Goal: Communication & Community: Connect with others

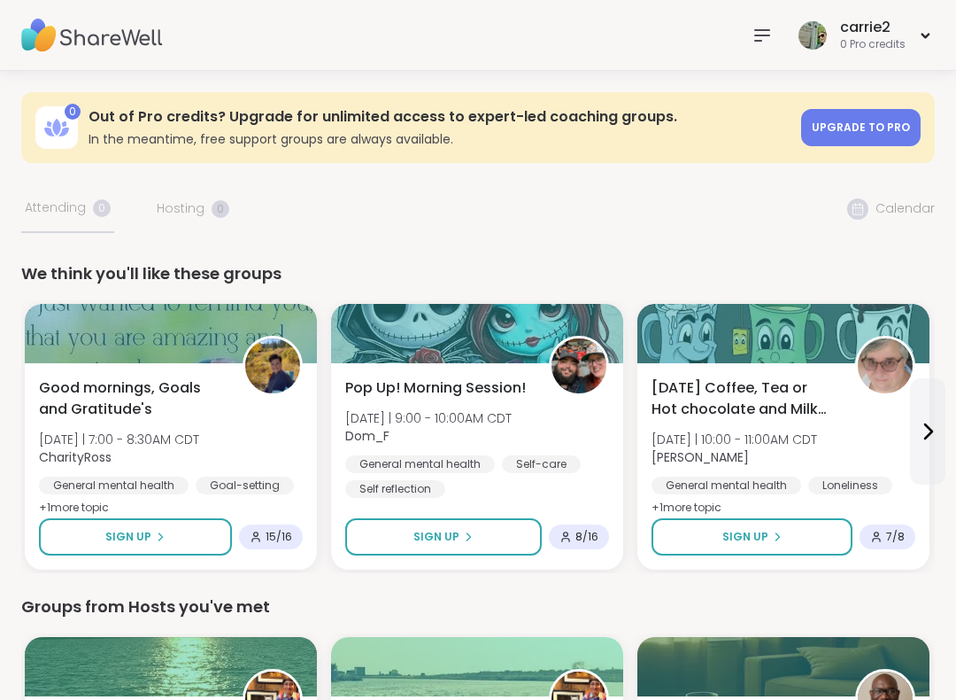
scroll to position [124, 0]
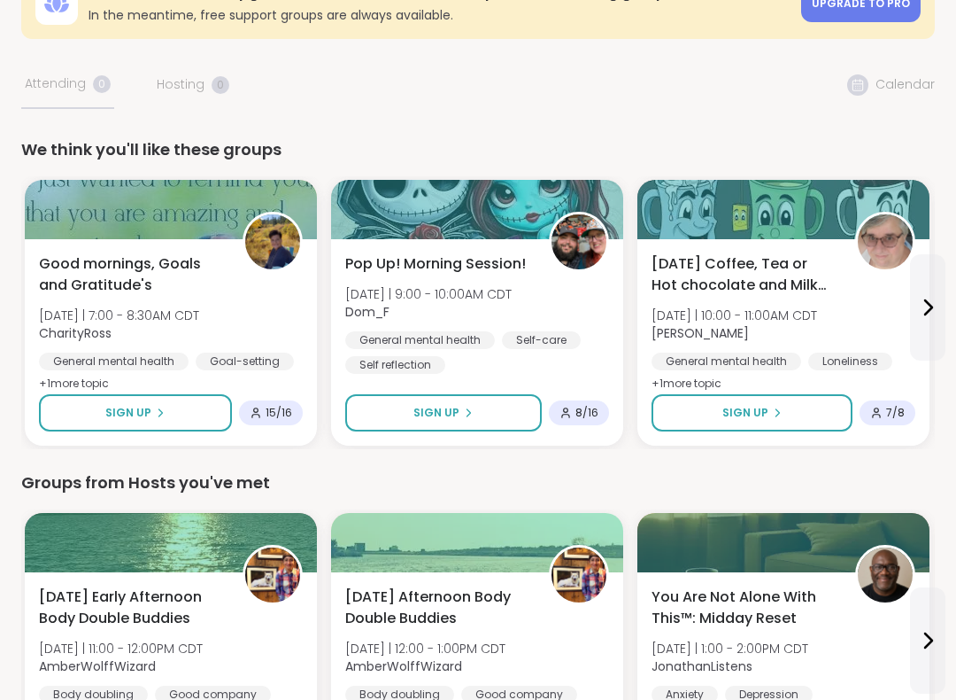
click at [928, 308] on icon at bounding box center [927, 307] width 21 height 21
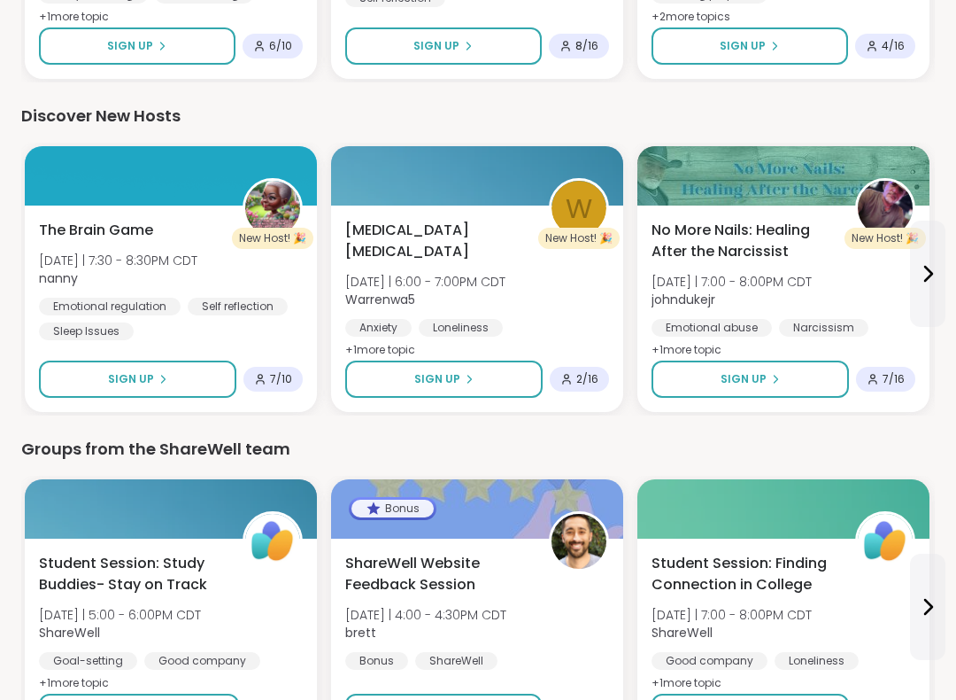
scroll to position [1823, 0]
click at [52, 235] on span "The Brain Game" at bounding box center [96, 230] width 114 height 21
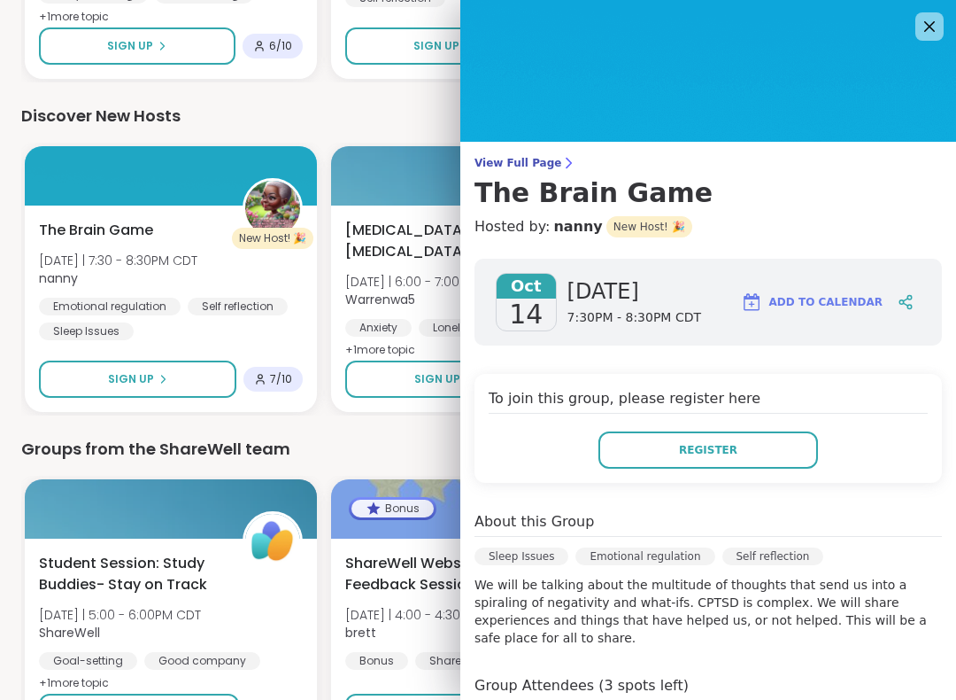
scroll to position [0, 0]
click at [931, 33] on icon at bounding box center [929, 26] width 21 height 21
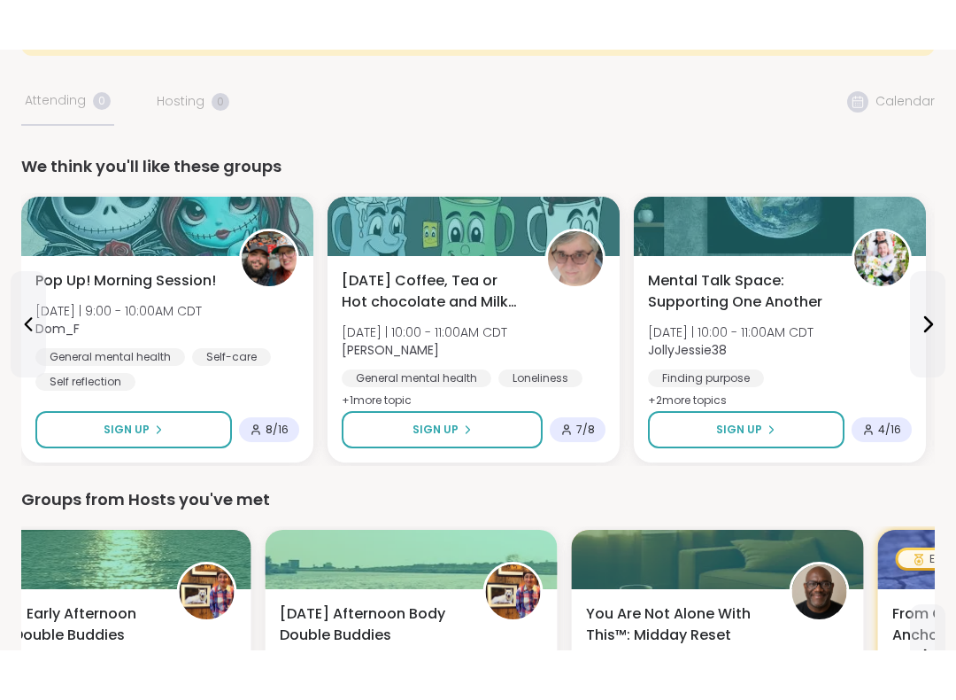
scroll to position [156, 0]
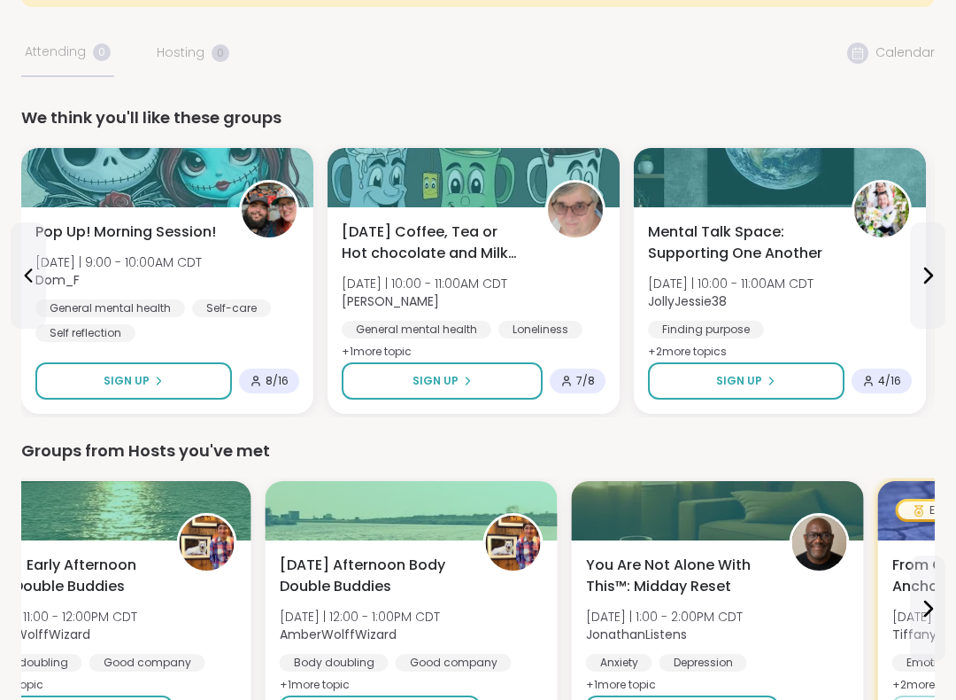
click at [929, 280] on icon at bounding box center [928, 275] width 7 height 14
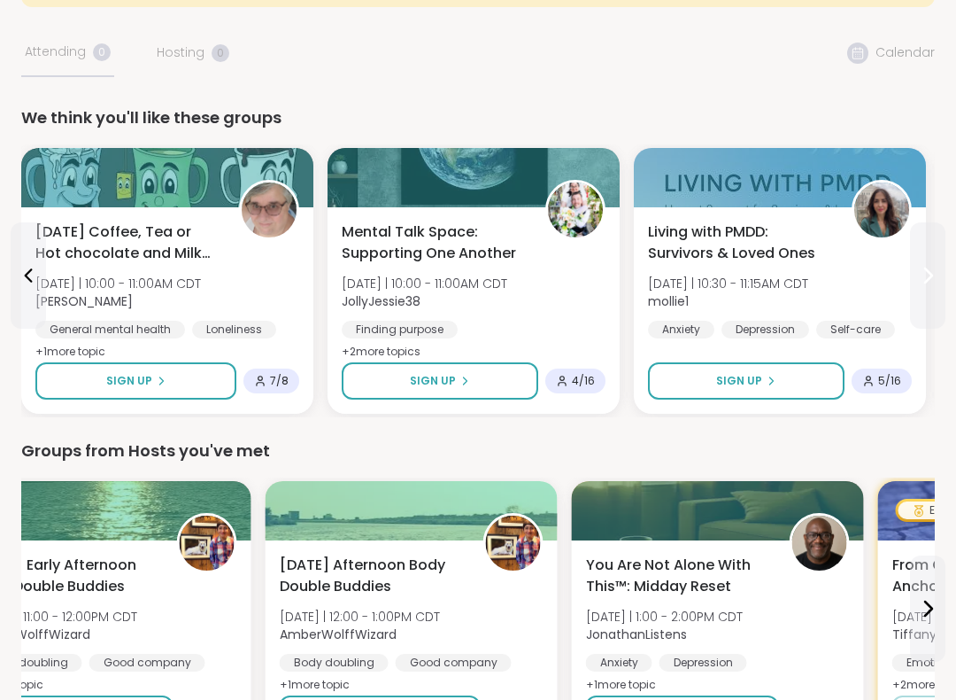
click at [935, 267] on icon at bounding box center [927, 275] width 21 height 21
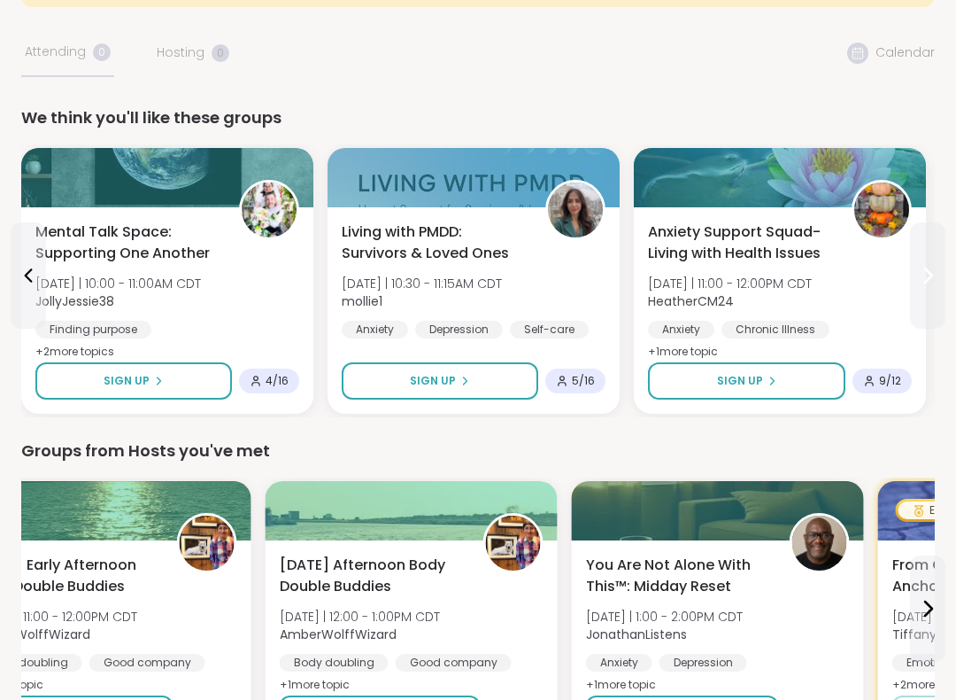
click at [935, 272] on icon at bounding box center [927, 275] width 21 height 21
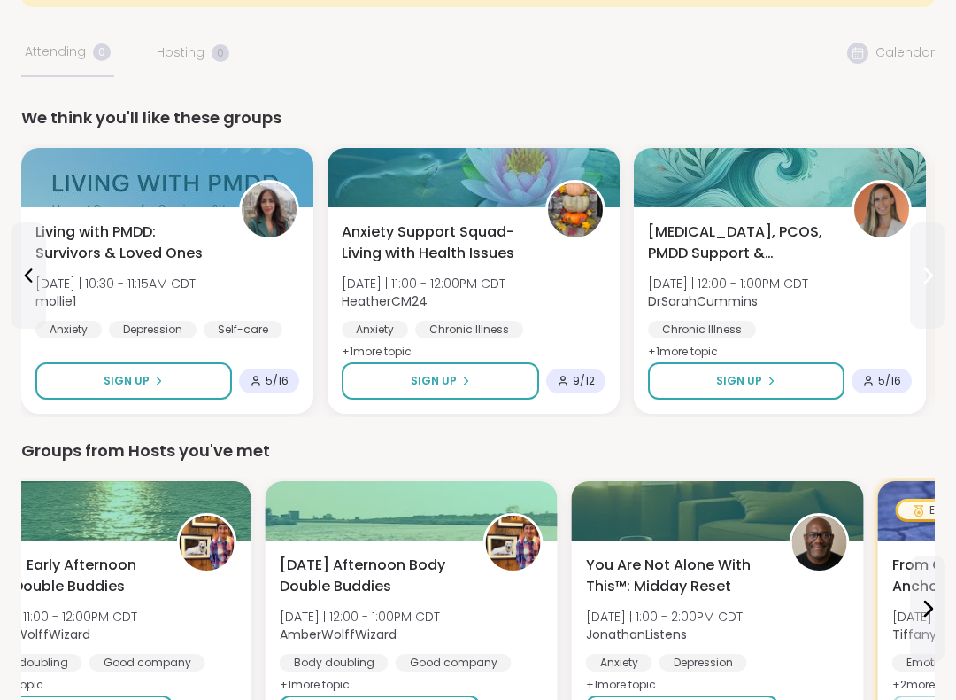
click at [937, 270] on icon at bounding box center [927, 275] width 21 height 21
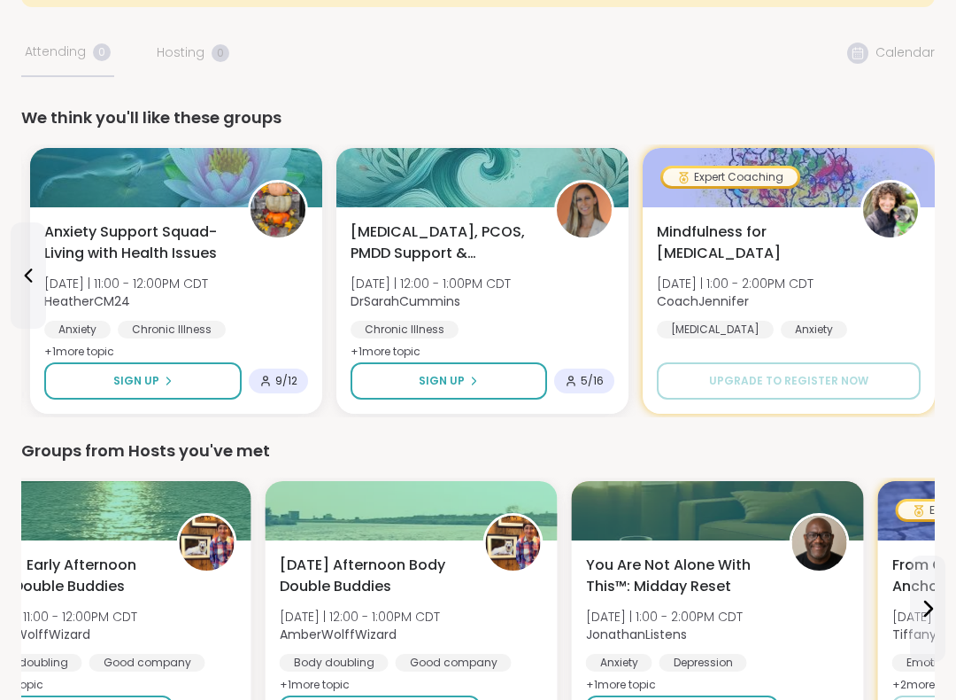
click at [11, 278] on button at bounding box center [28, 275] width 35 height 106
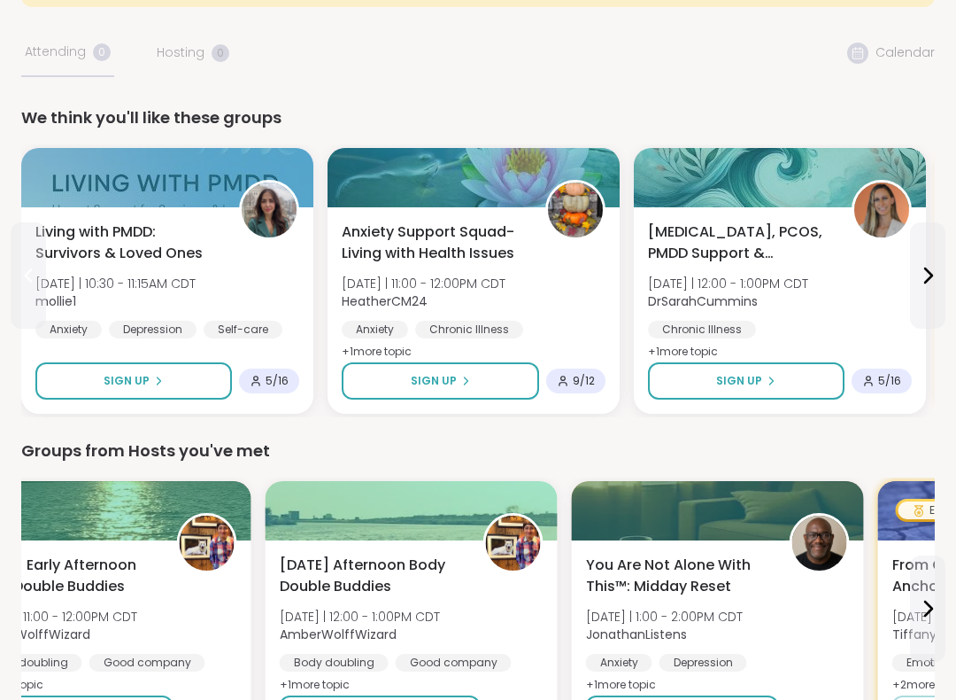
click at [382, 251] on span "Anxiety Support Squad- Living with Health Issues" at bounding box center [434, 242] width 184 height 43
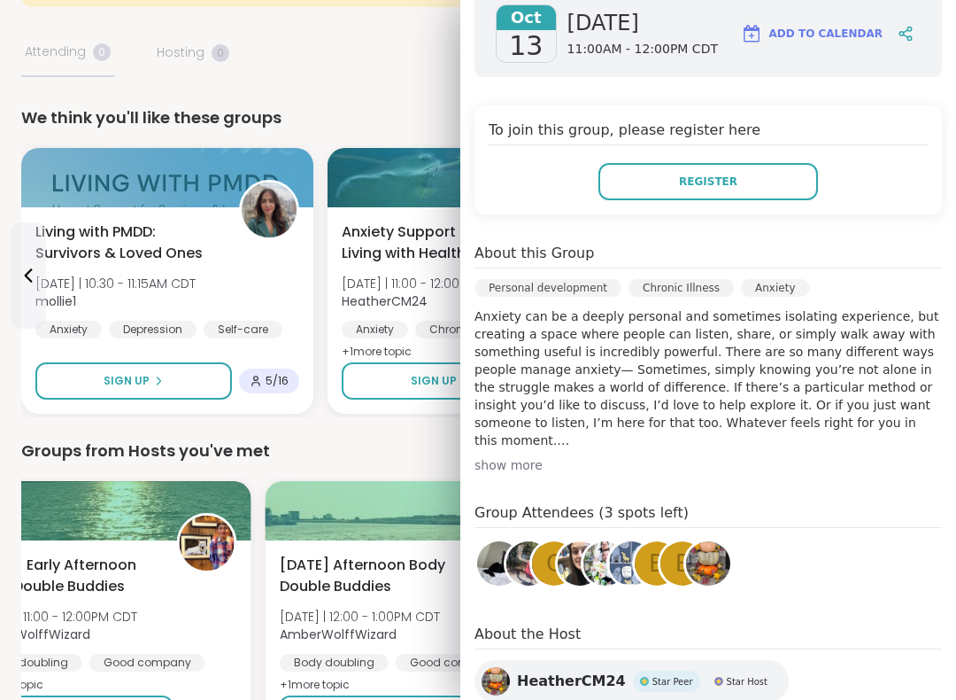
scroll to position [303, 0]
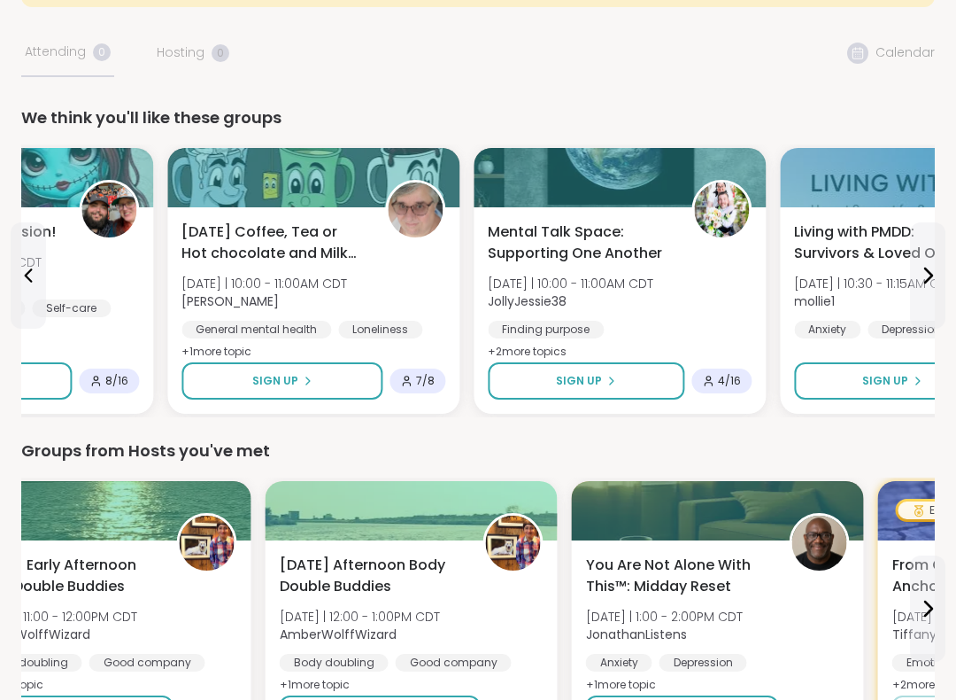
click at [198, 231] on span "[DATE] Coffee, Tea or Hot chocolate and Milk Club" at bounding box center [274, 242] width 184 height 43
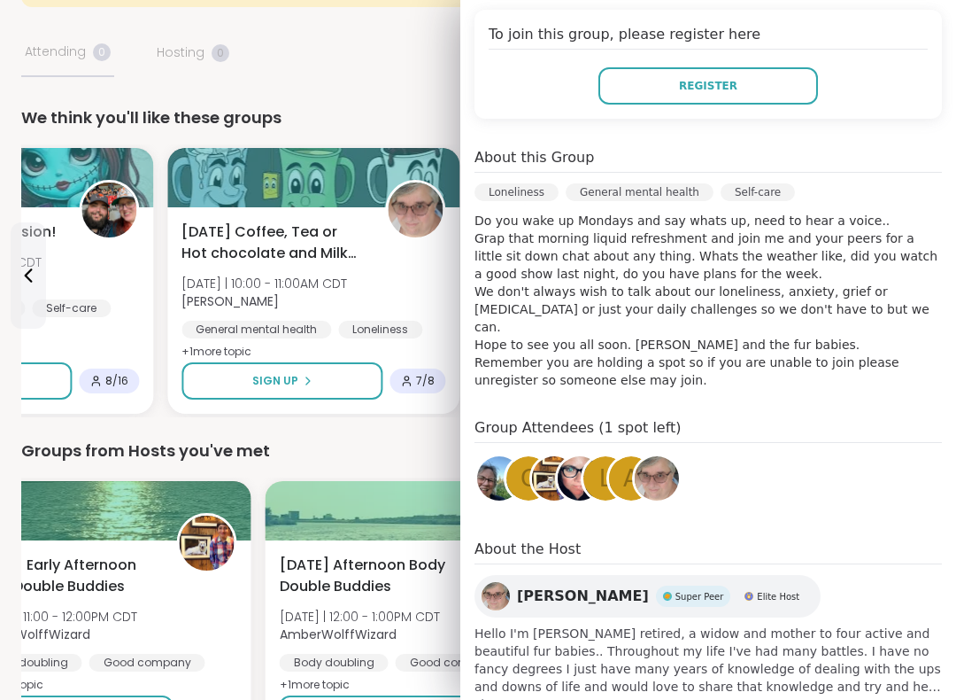
scroll to position [397, 0]
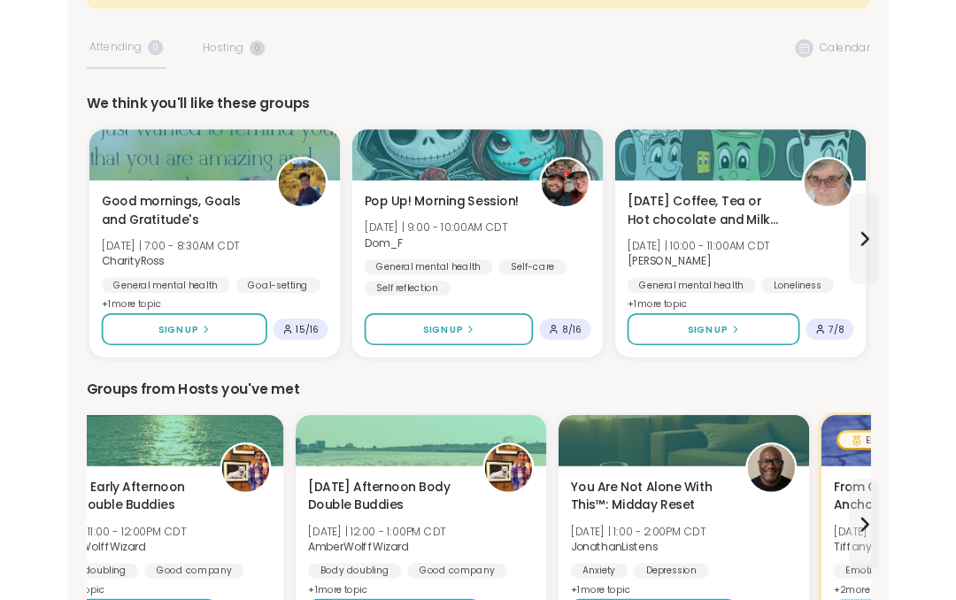
scroll to position [0, 0]
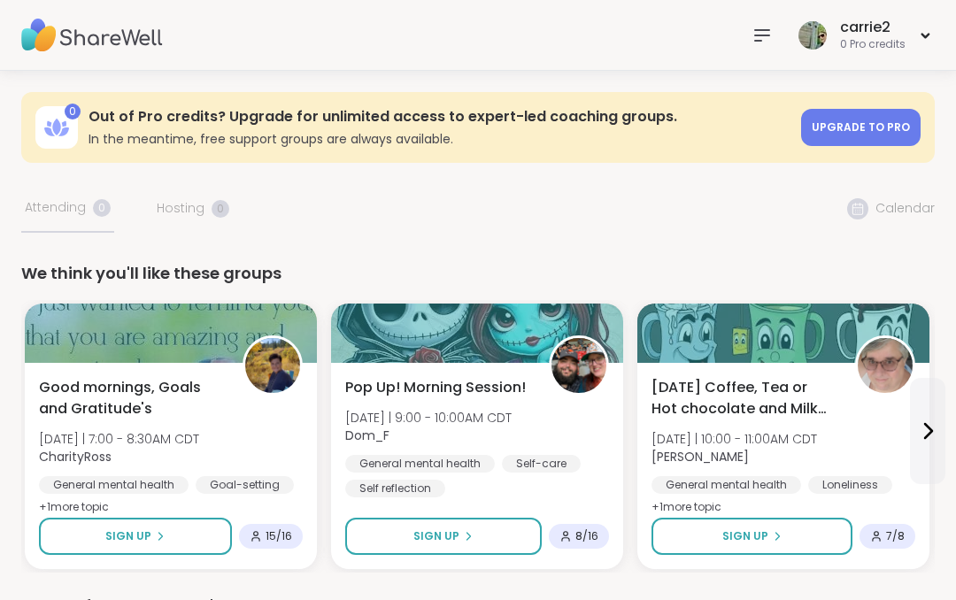
click at [762, 35] on icon at bounding box center [762, 35] width 14 height 11
